Goal: Navigation & Orientation: Find specific page/section

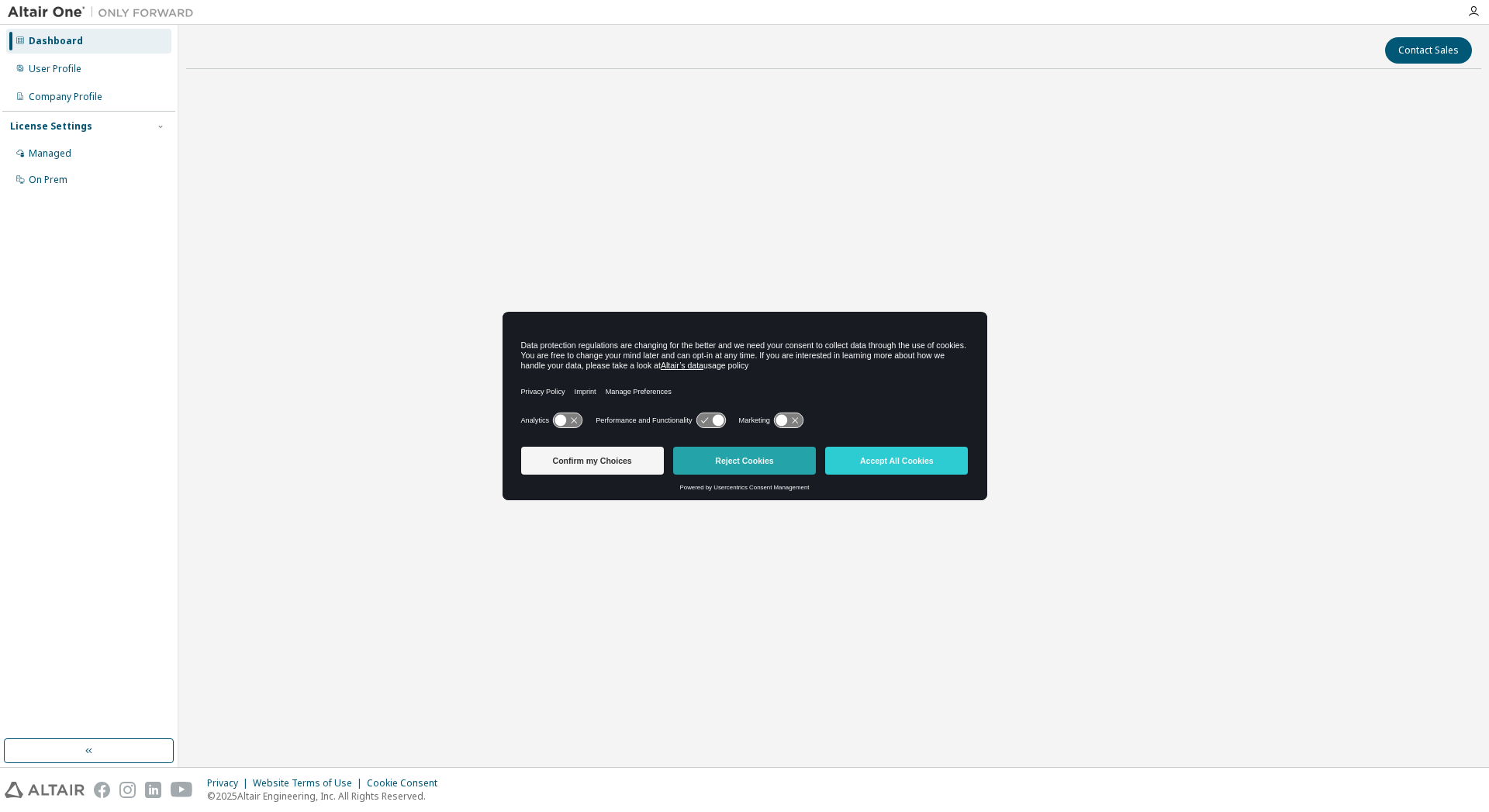
click at [792, 460] on button "Reject Cookies" at bounding box center [744, 461] width 142 height 28
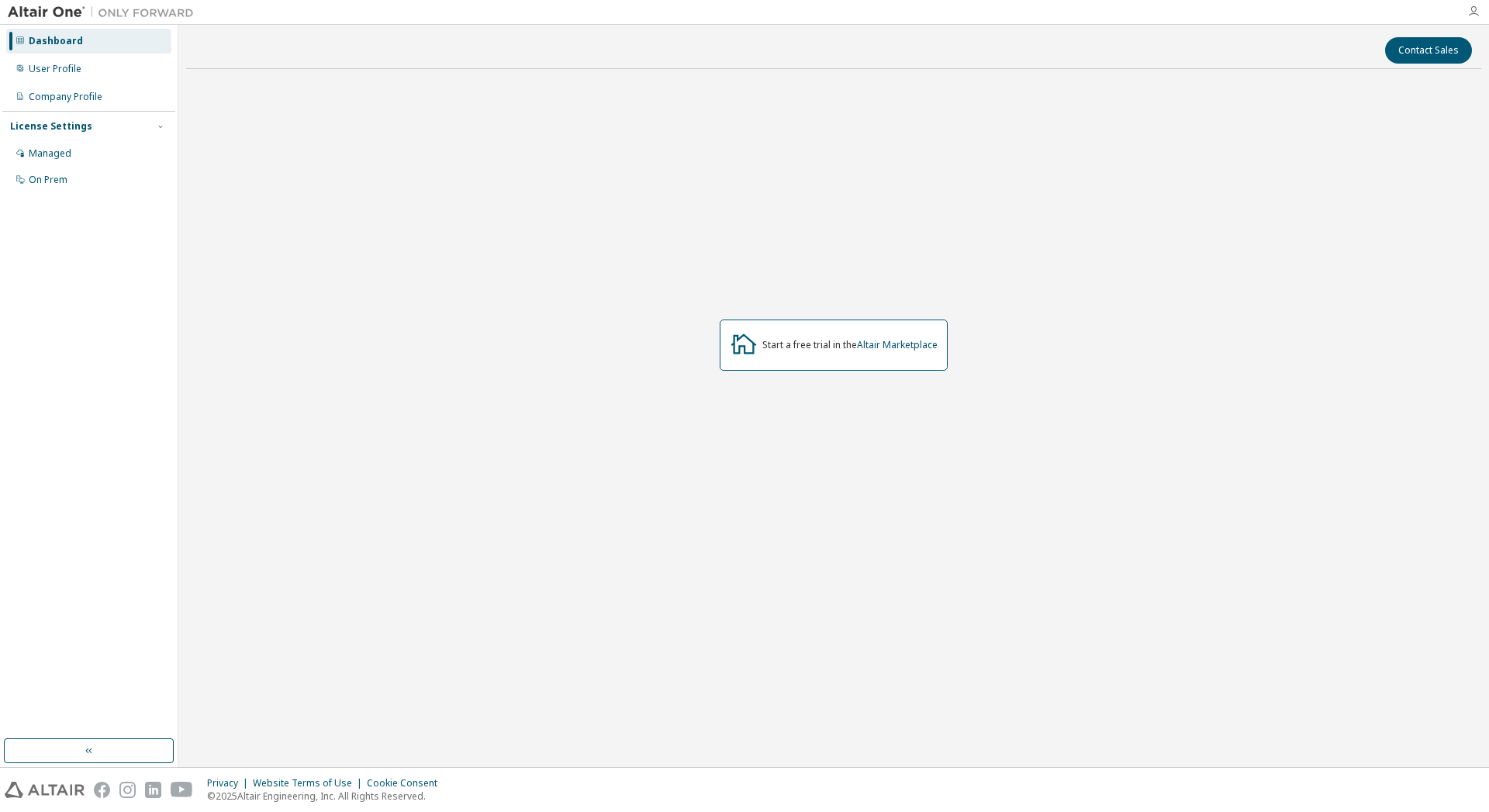
click at [1472, 11] on icon "button" at bounding box center [1473, 12] width 12 height 12
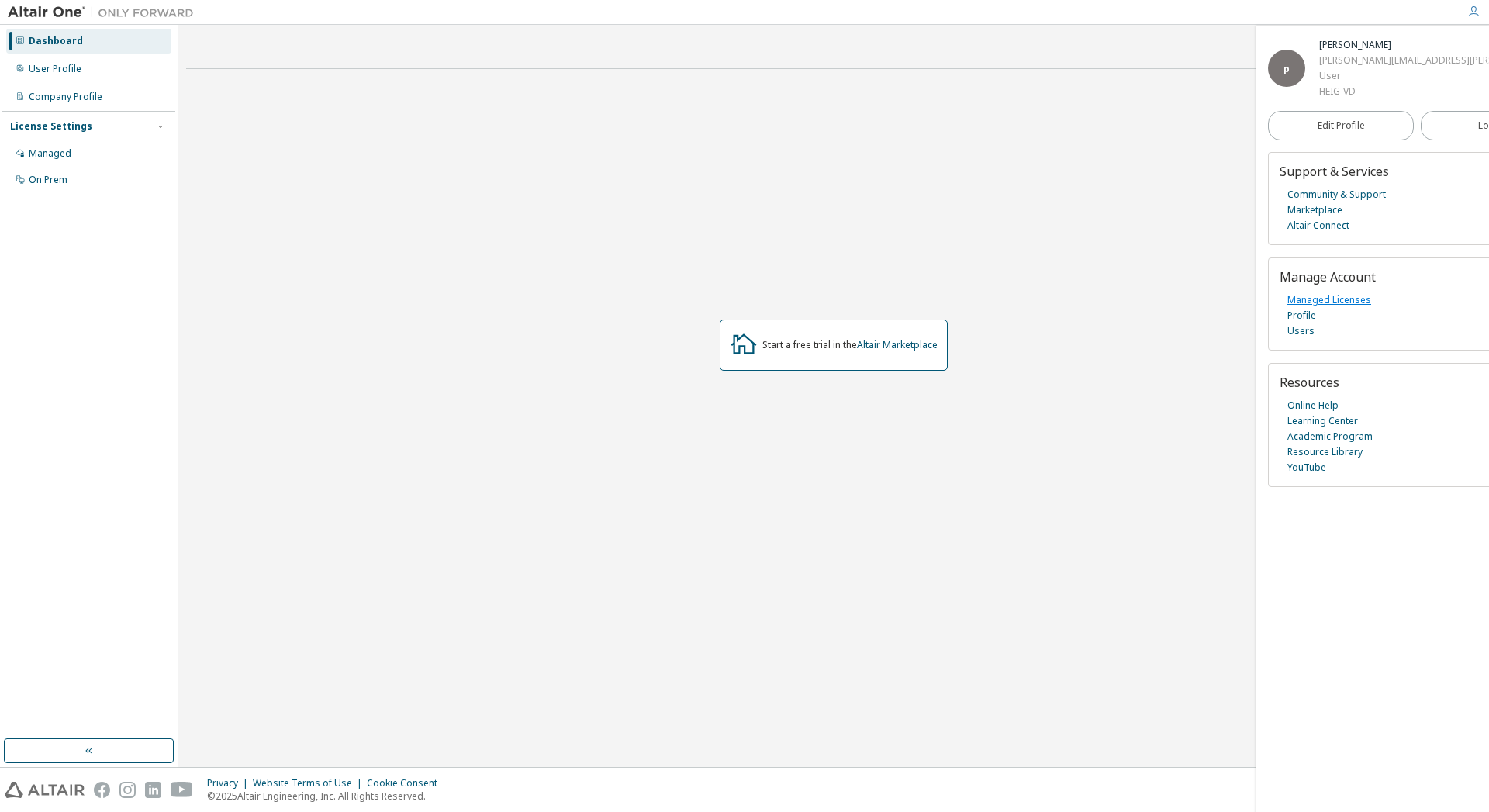
click at [1323, 300] on link "Managed Licenses" at bounding box center [1328, 300] width 84 height 16
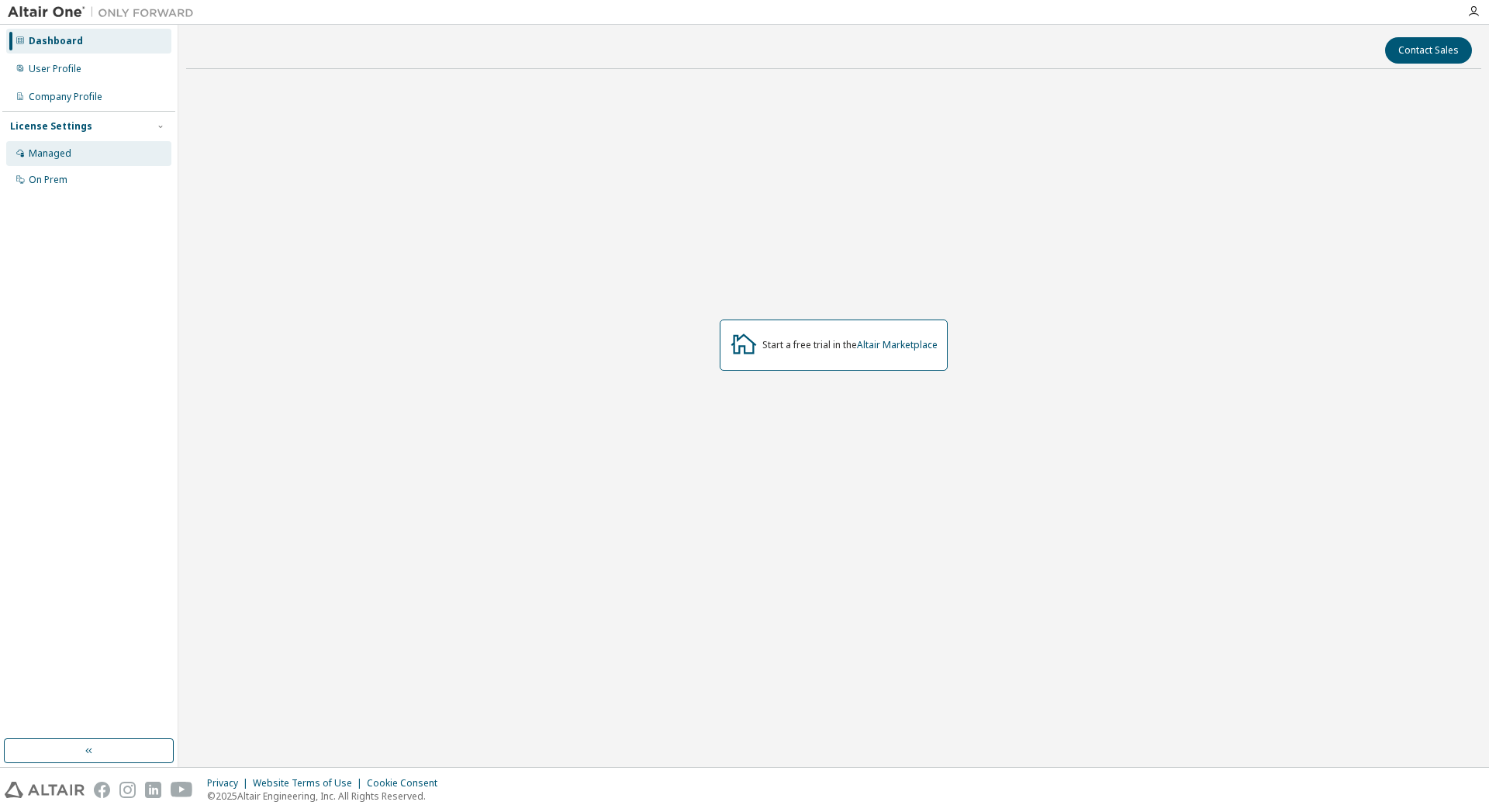
click at [53, 149] on div "Managed" at bounding box center [50, 153] width 43 height 12
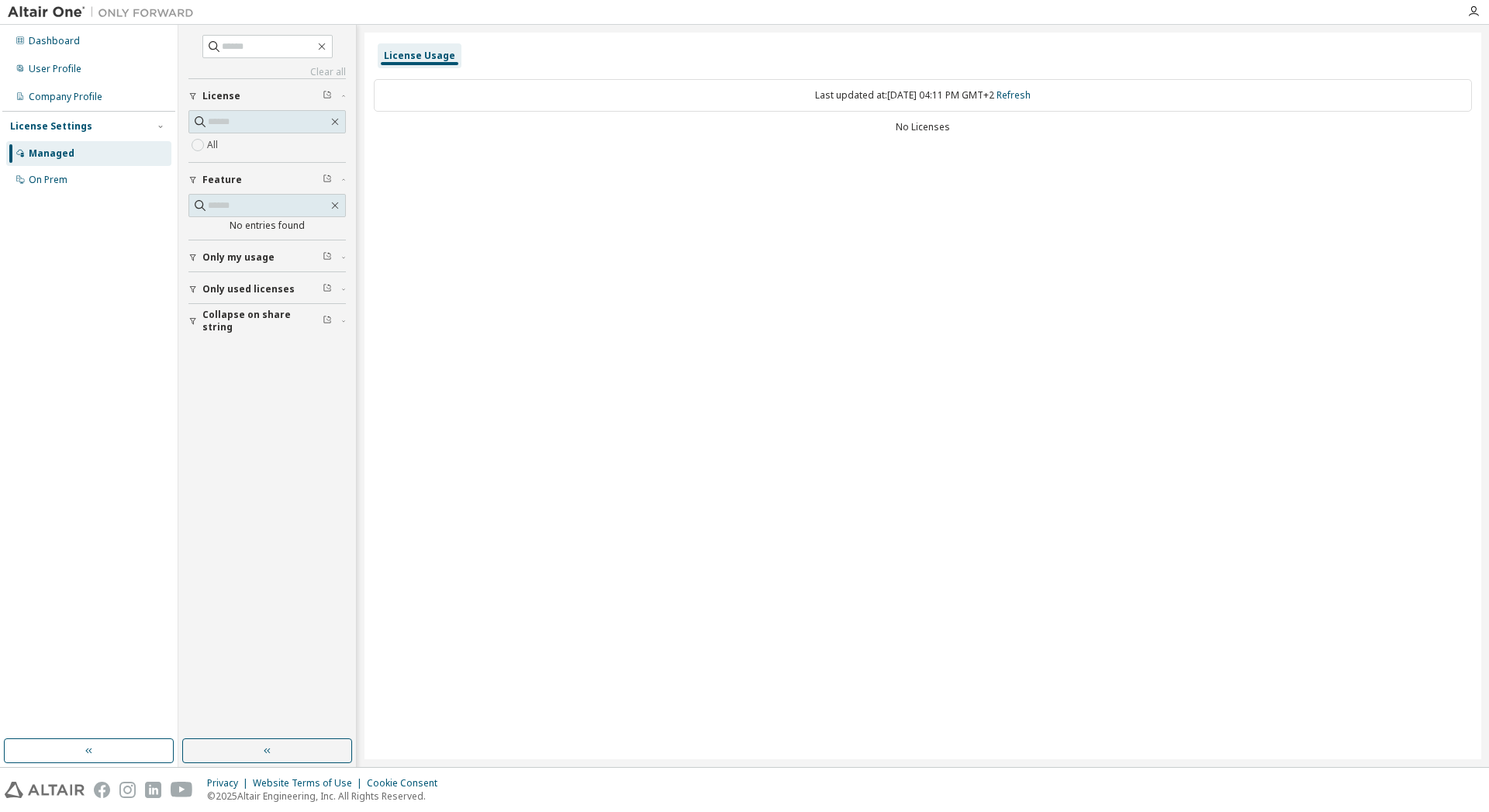
click at [207, 256] on span "Only my usage" at bounding box center [238, 257] width 72 height 12
click at [49, 179] on div "On Prem" at bounding box center [48, 180] width 39 height 12
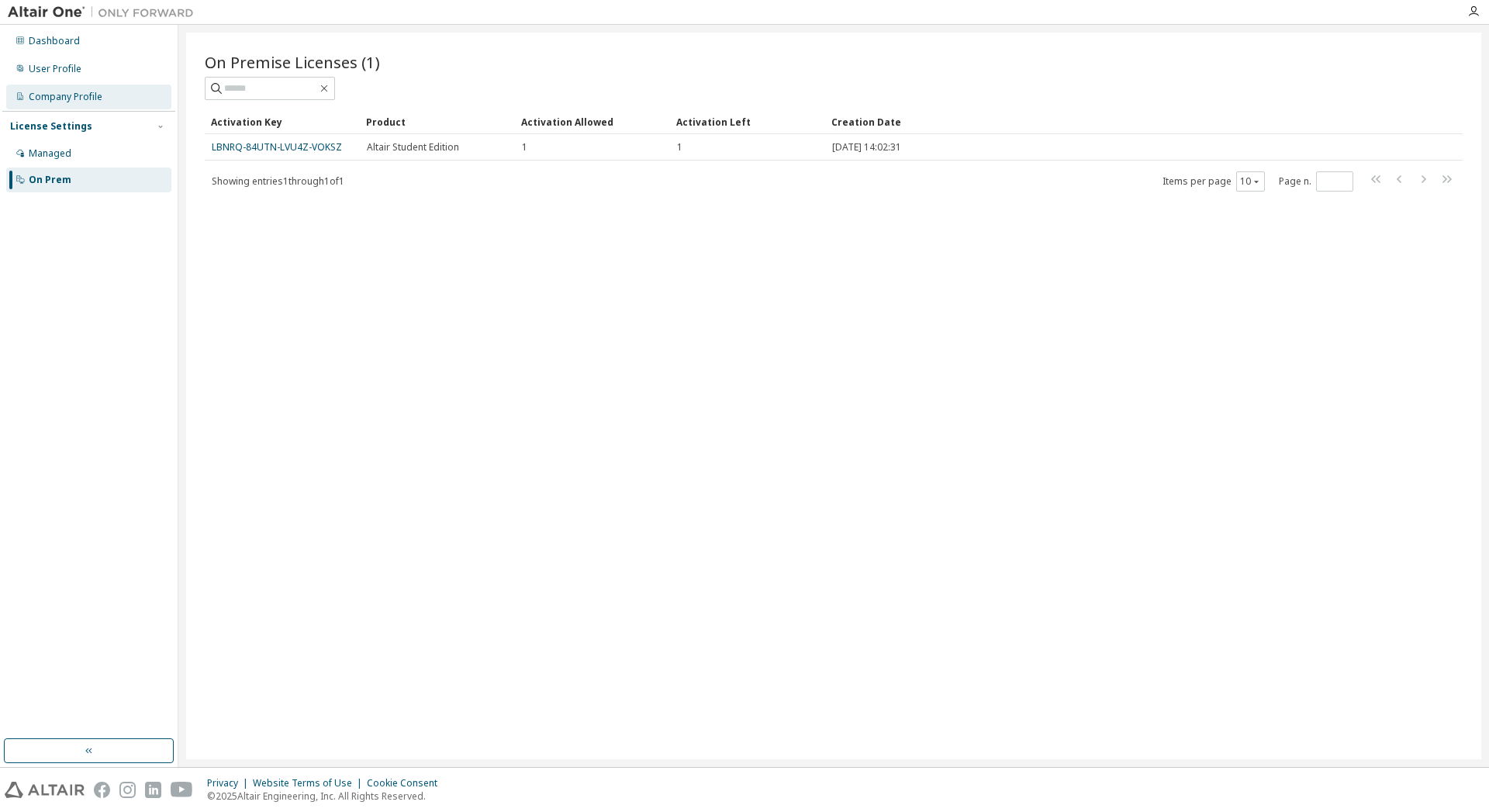
click at [70, 98] on div "Company Profile" at bounding box center [65, 97] width 74 height 12
